Goal: Navigation & Orientation: Find specific page/section

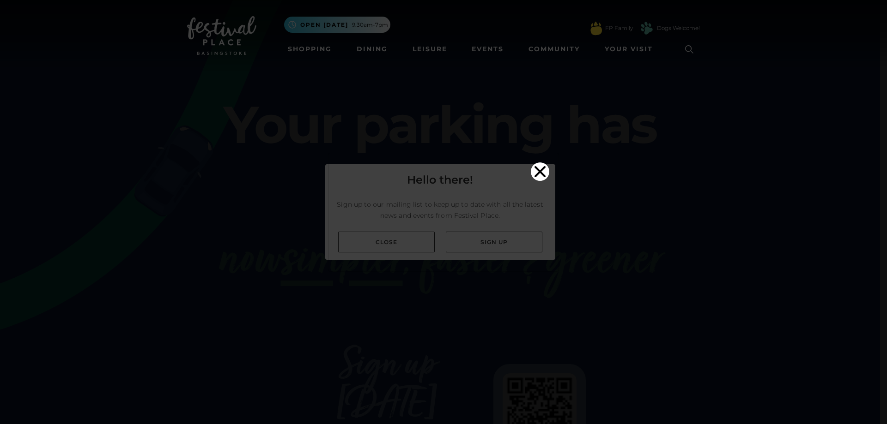
click at [535, 163] on icon "Close" at bounding box center [540, 172] width 18 height 18
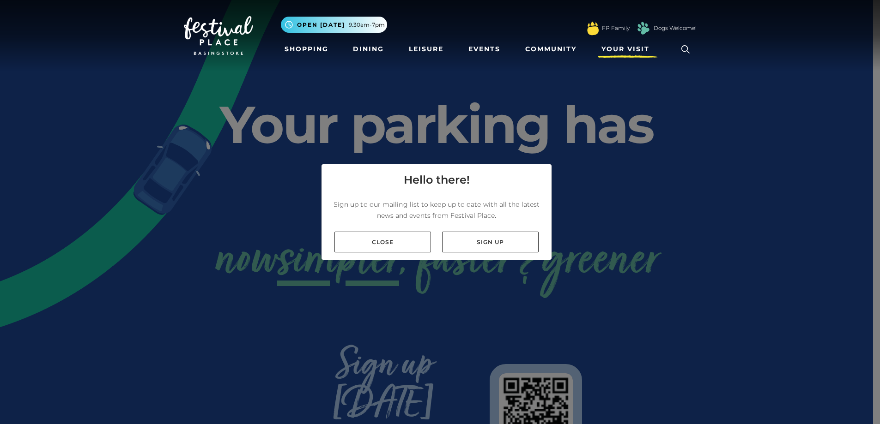
click at [615, 51] on span "Your Visit" at bounding box center [625, 49] width 48 height 10
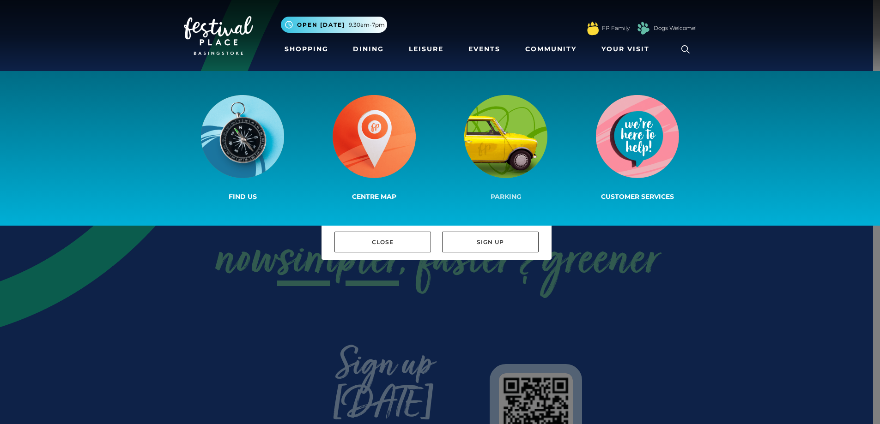
click at [496, 124] on img at bounding box center [505, 136] width 83 height 83
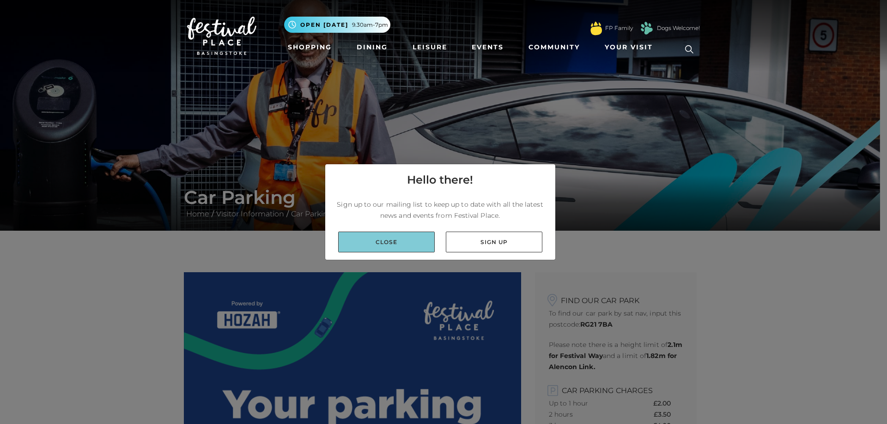
click at [395, 243] on link "Close" at bounding box center [386, 242] width 97 height 21
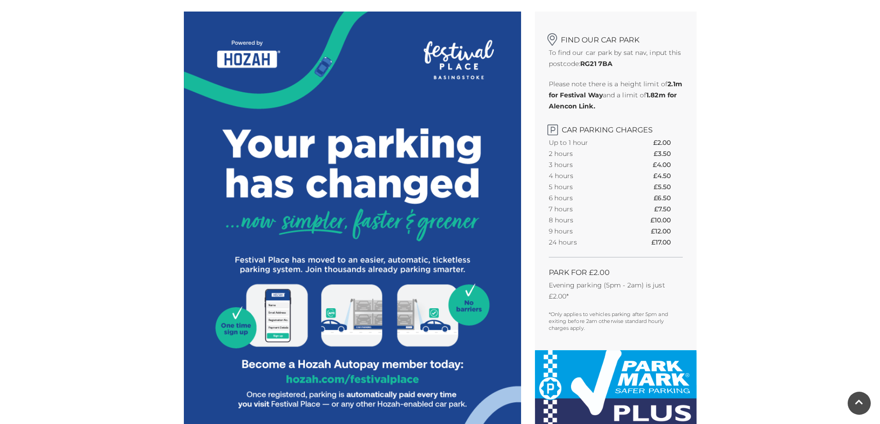
scroll to position [277, 0]
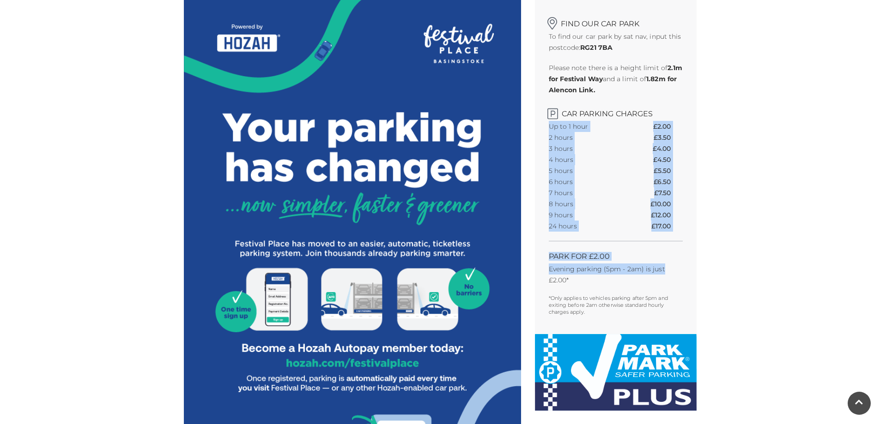
drag, startPoint x: 778, startPoint y: 219, endPoint x: 785, endPoint y: 269, distance: 50.8
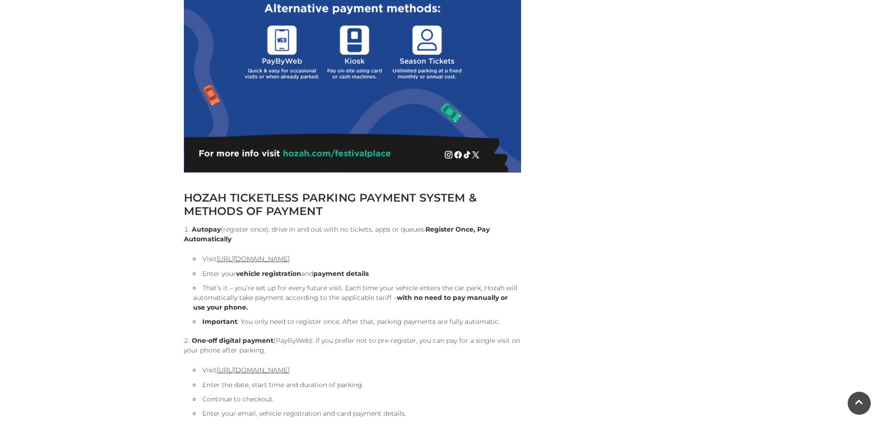
scroll to position [814, 0]
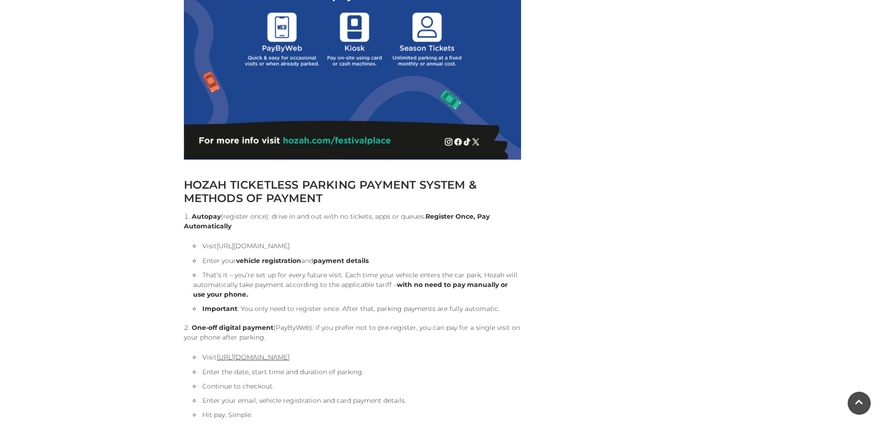
click at [275, 245] on link "https://pay.hozah.com/festivalplace" at bounding box center [253, 246] width 73 height 8
